Goal: Information Seeking & Learning: Learn about a topic

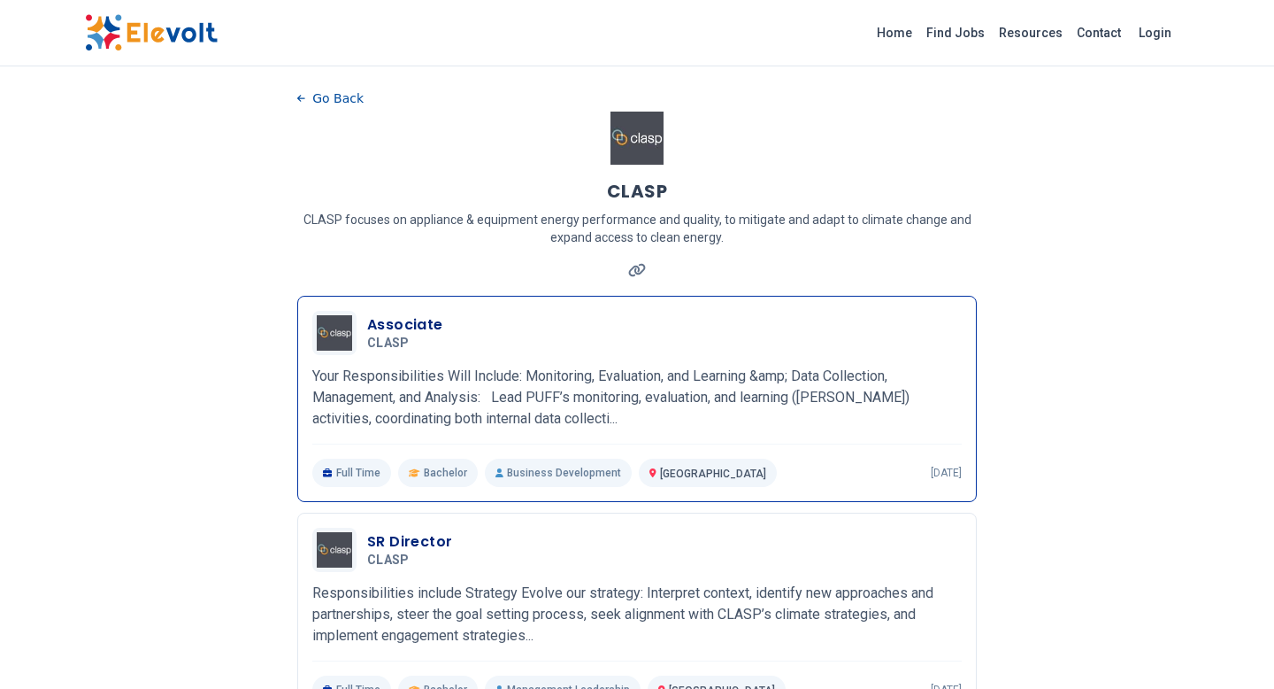
click at [396, 327] on h3 "Associate" at bounding box center [405, 324] width 76 height 21
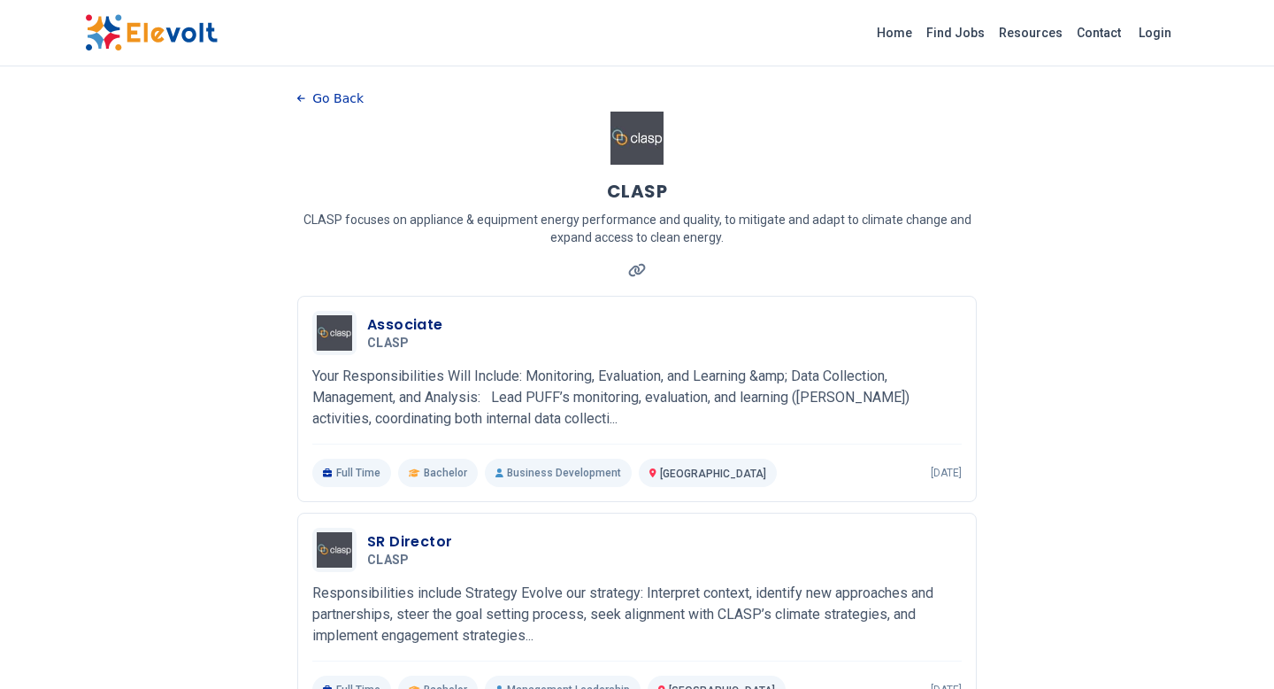
click at [341, 102] on button "Go Back" at bounding box center [330, 98] width 66 height 27
click at [966, 190] on div "CLASP" at bounding box center [637, 191] width 680 height 25
click at [965, 24] on link "Find Jobs" at bounding box center [956, 33] width 73 height 28
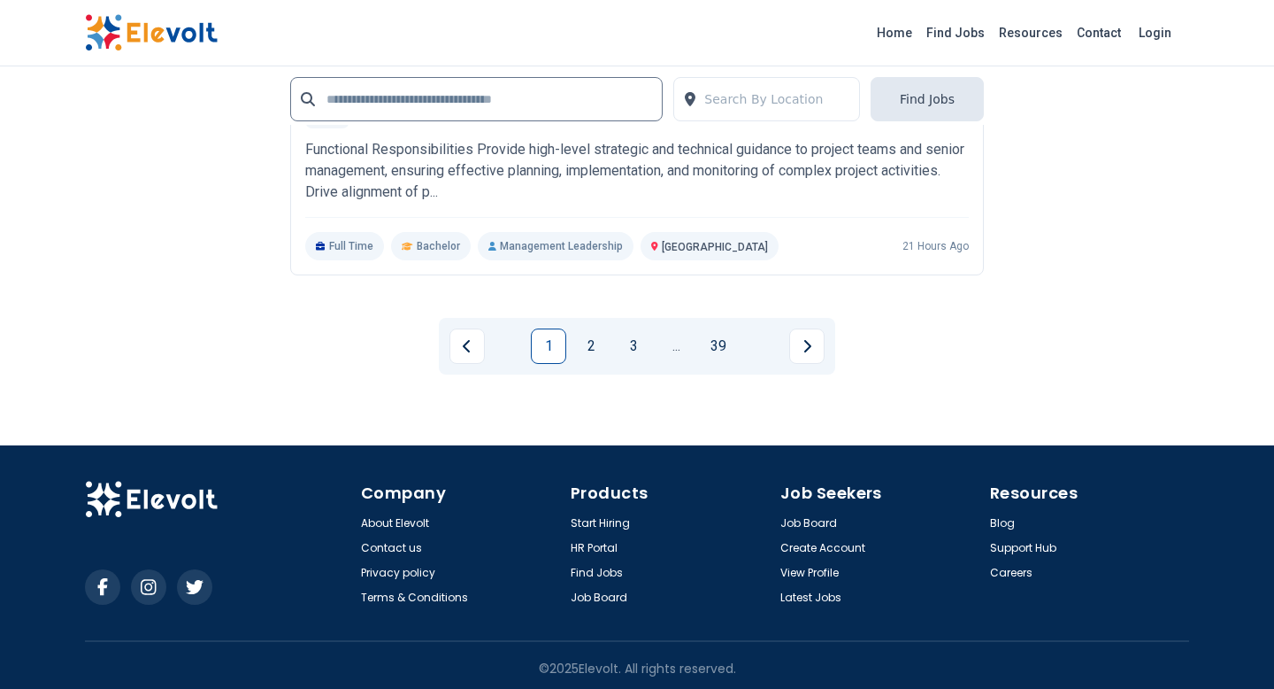
scroll to position [4149, 0]
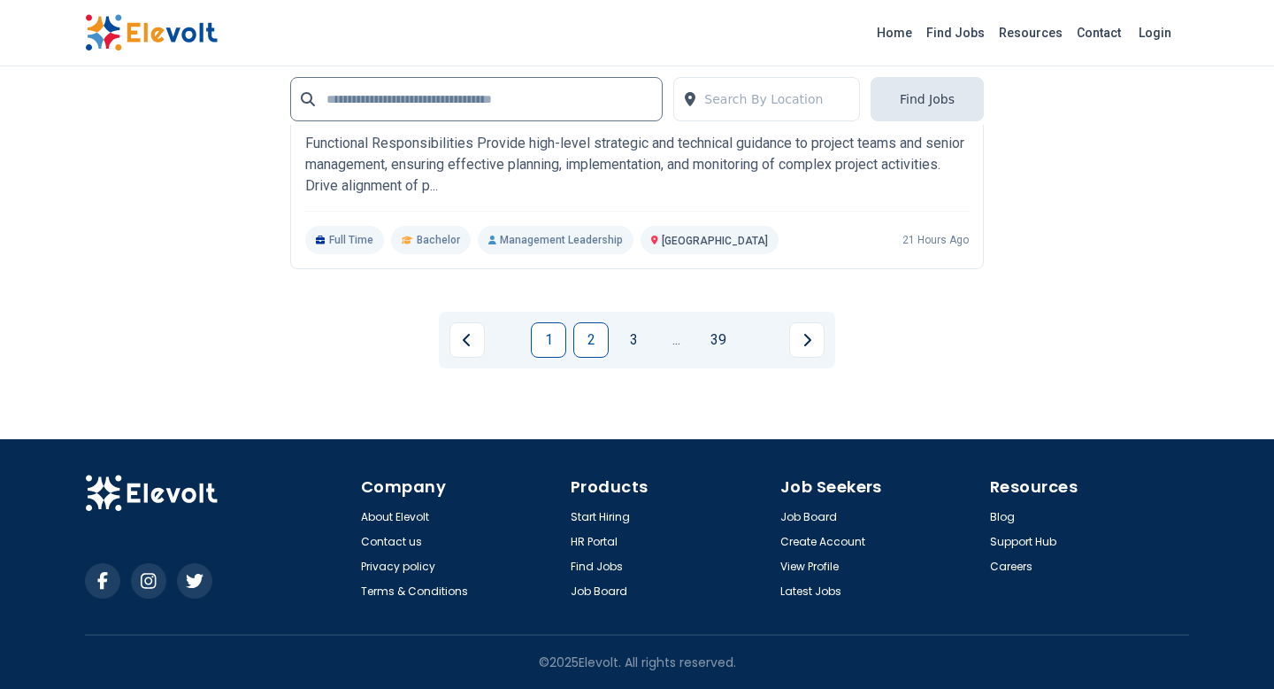
click at [587, 337] on link "2" at bounding box center [590, 339] width 35 height 35
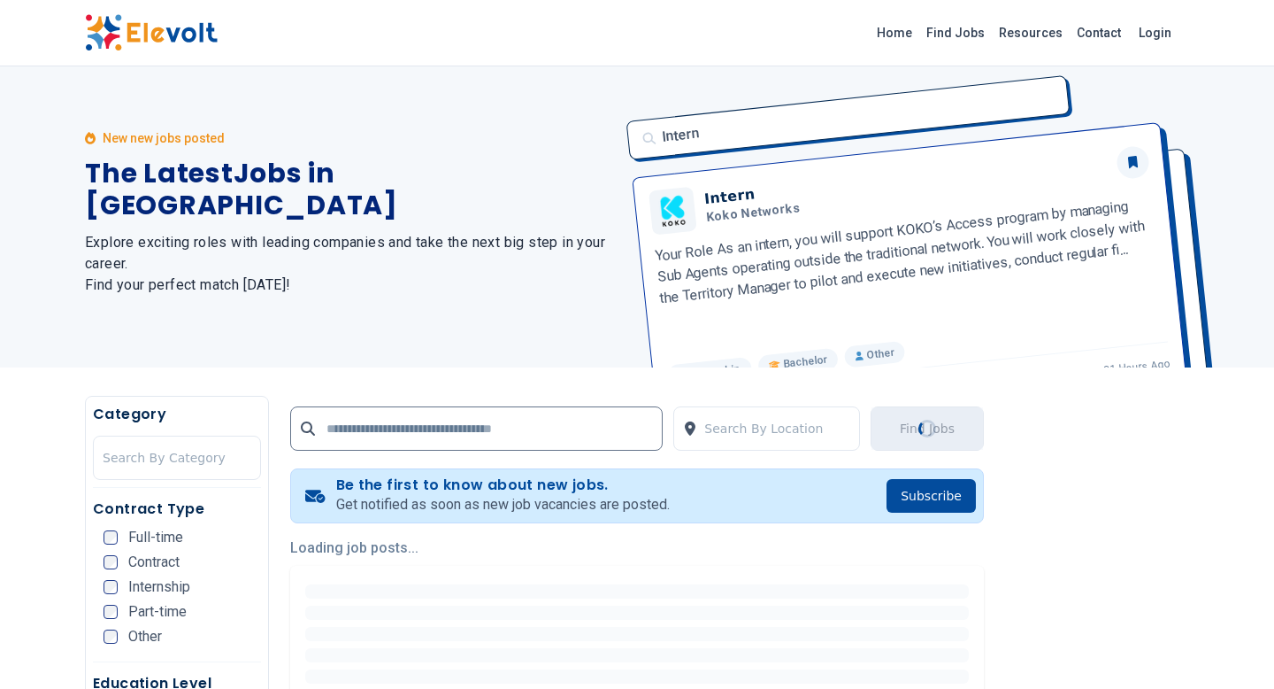
scroll to position [0, 0]
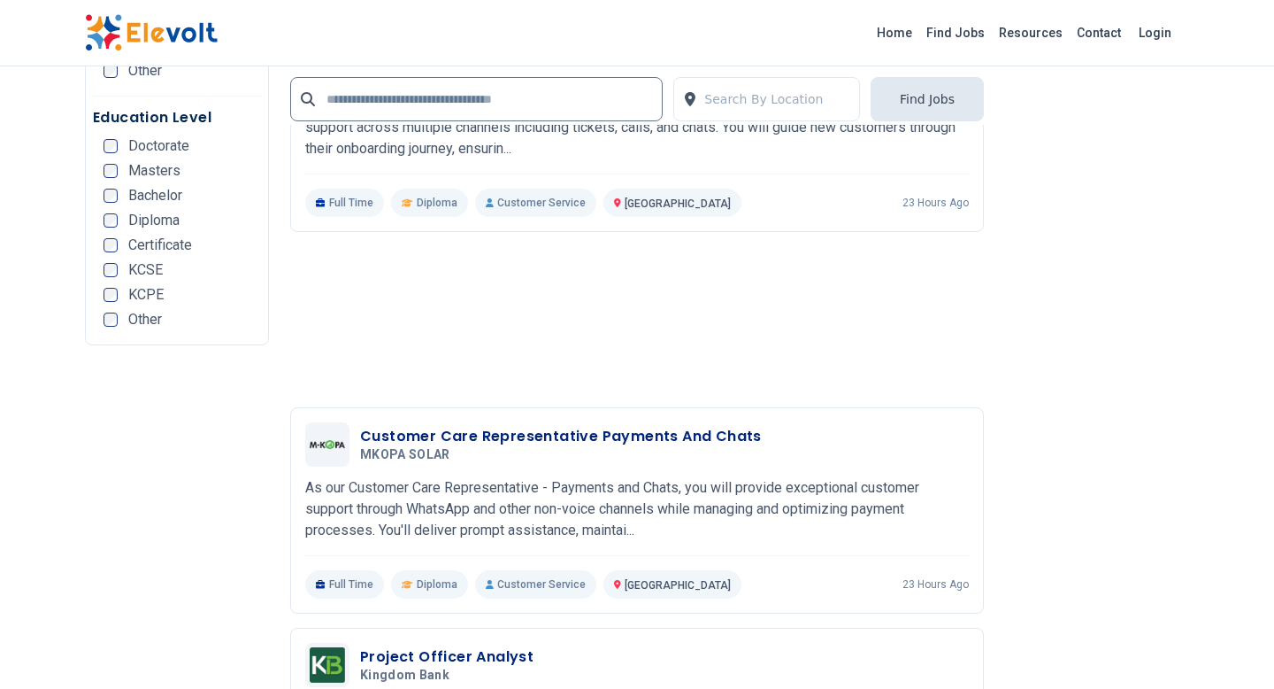
scroll to position [3616, 0]
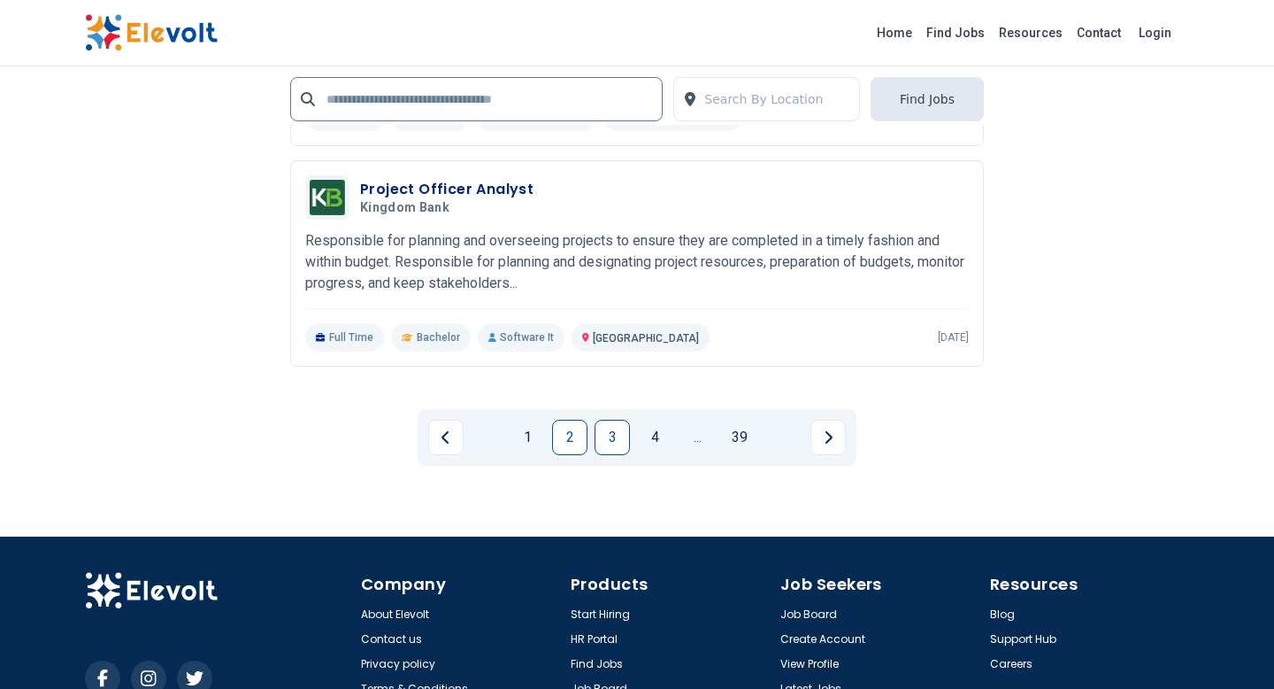
click at [616, 435] on link "3" at bounding box center [612, 436] width 35 height 35
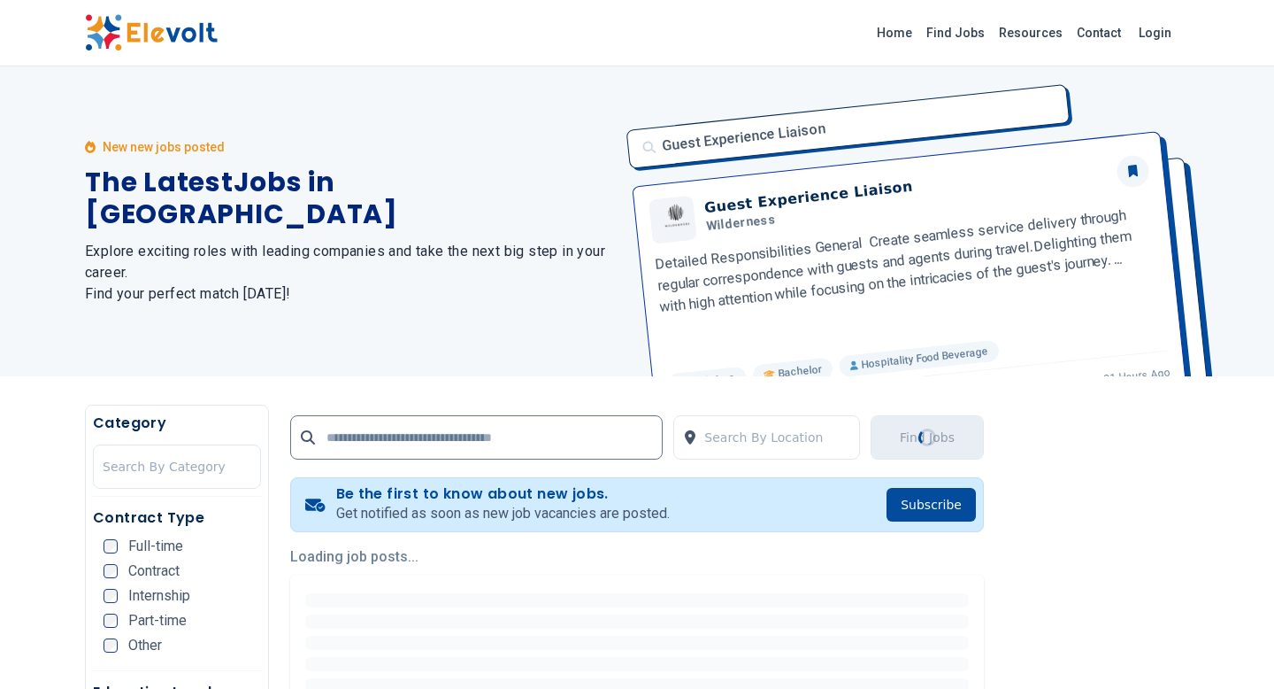
scroll to position [0, 0]
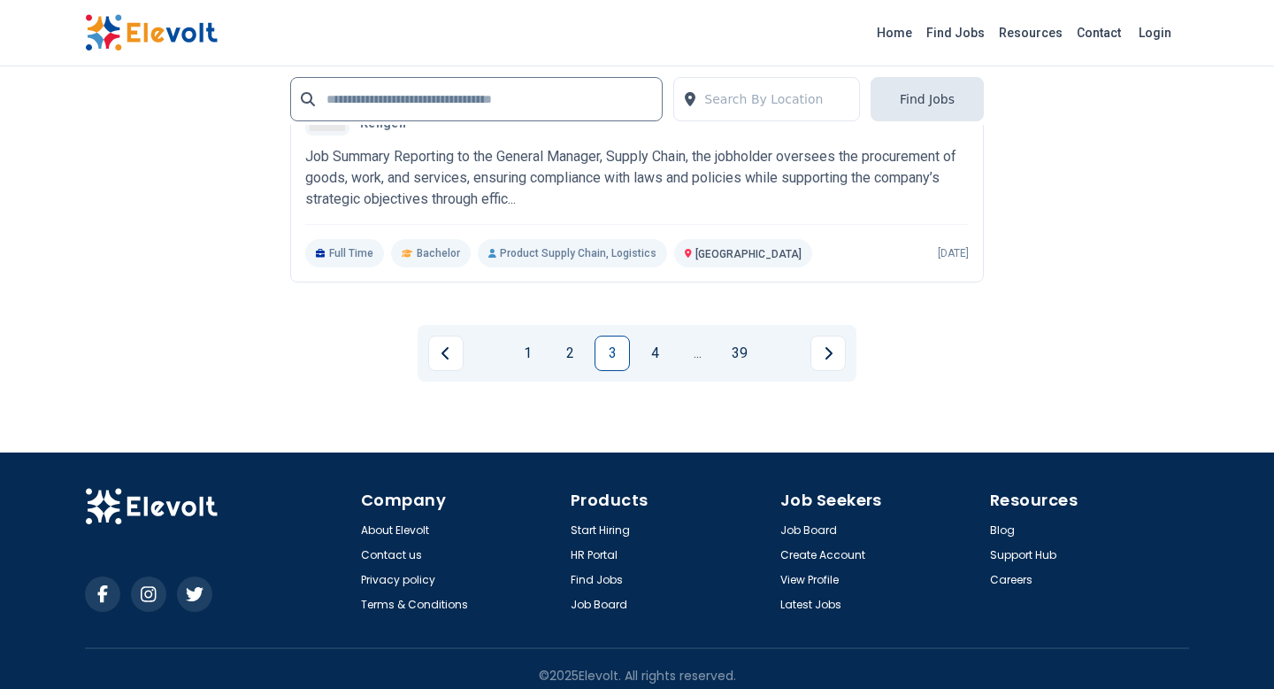
scroll to position [4151, 0]
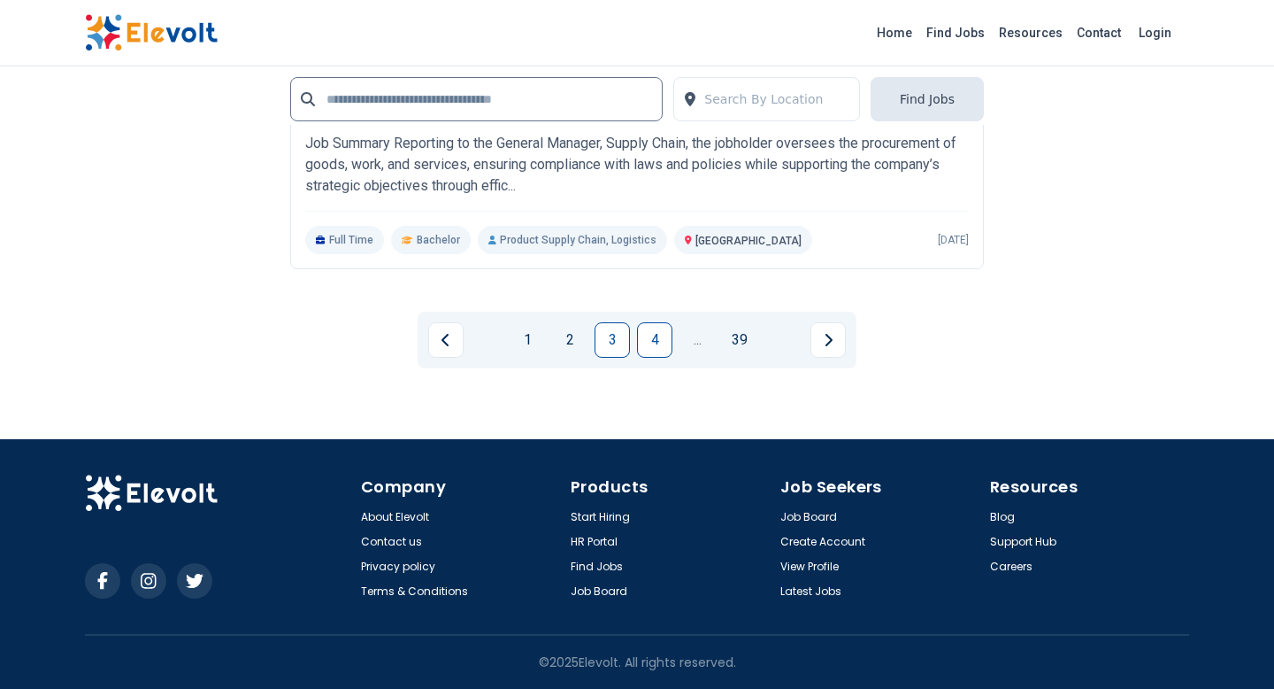
click at [666, 338] on link "4" at bounding box center [654, 339] width 35 height 35
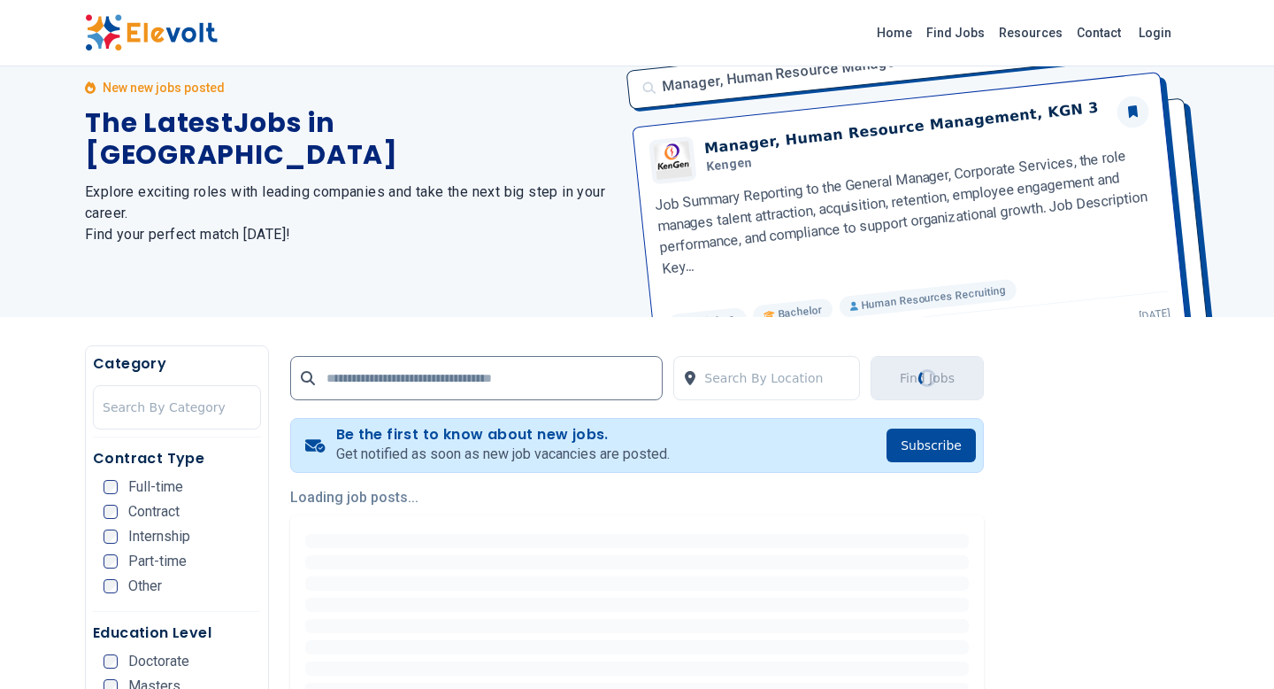
scroll to position [61, 0]
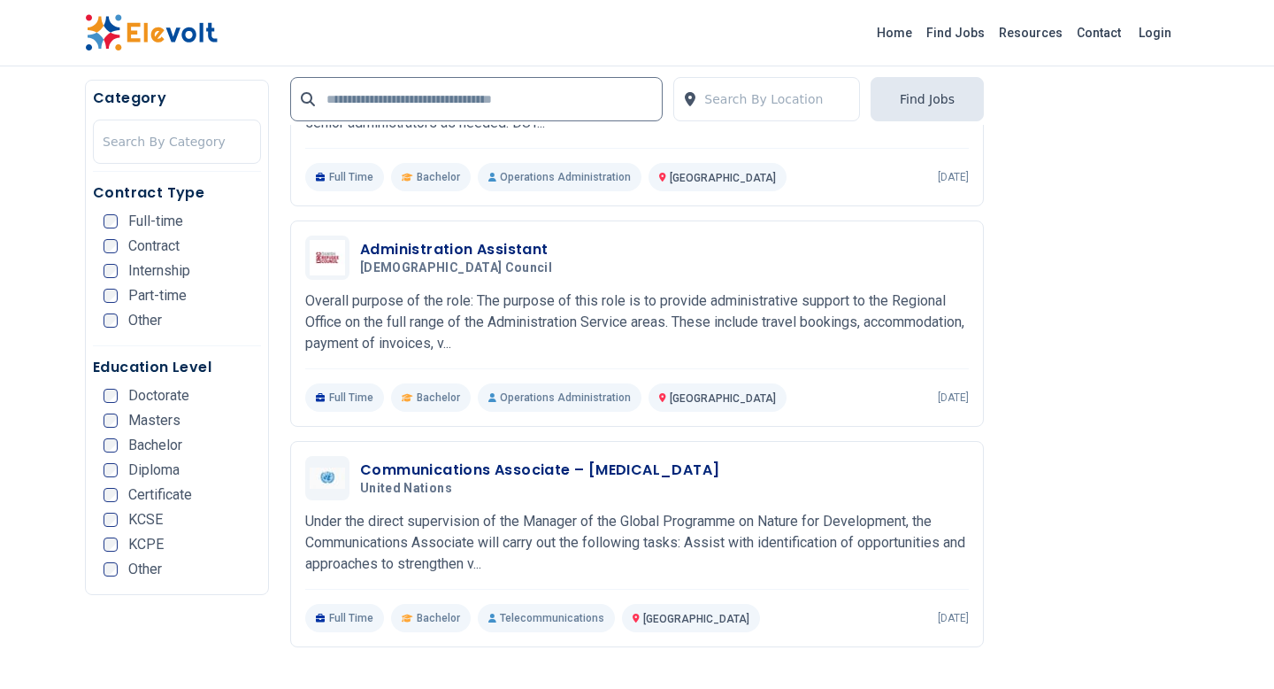
scroll to position [1035, 0]
